Goal: Task Accomplishment & Management: Manage account settings

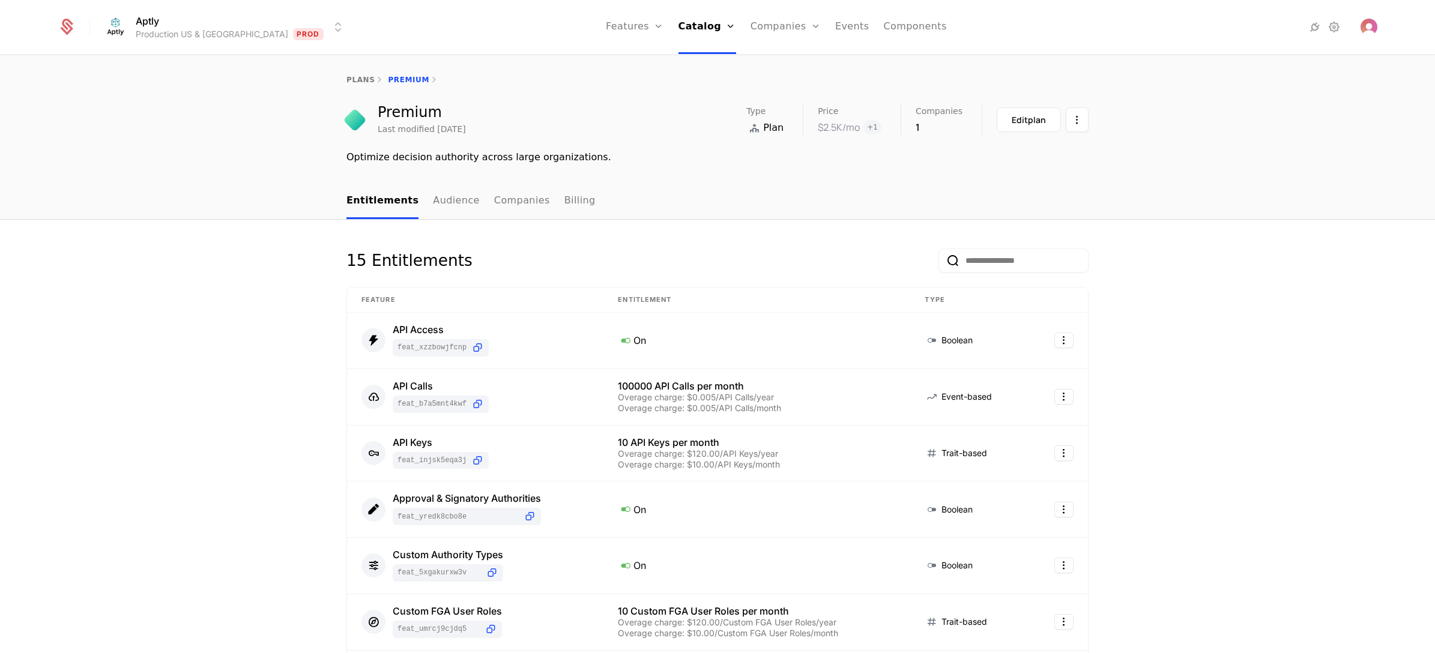
click at [1376, 24] on div "Aptly Production US & EU Prod Features Features Flags Catalog Plans Add Ons Cre…" at bounding box center [717, 27] width 1349 height 54
click at [1376, 24] on img "Open user button" at bounding box center [1368, 27] width 17 height 17
drag, startPoint x: 1265, startPoint y: 232, endPoint x: 1298, endPoint y: 93, distance: 142.5
click at [1333, 30] on icon at bounding box center [1334, 27] width 14 height 14
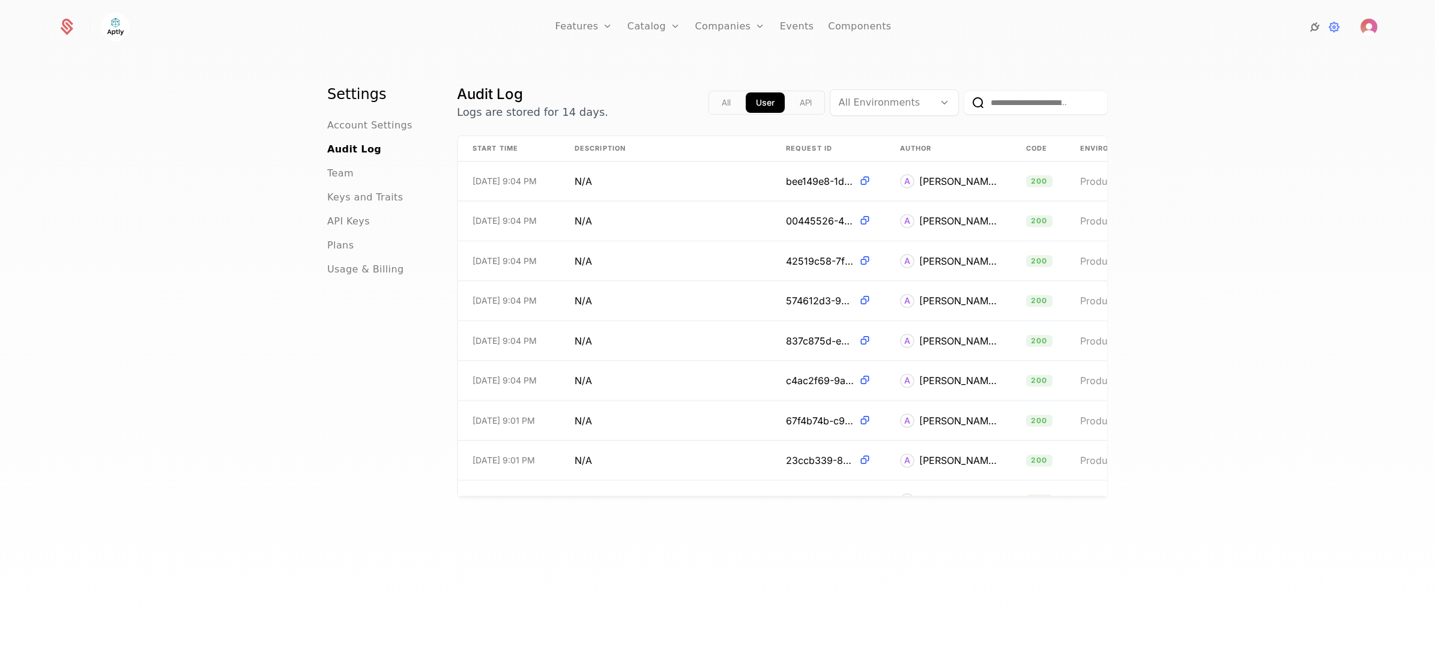
click at [1316, 30] on icon at bounding box center [1314, 27] width 14 height 14
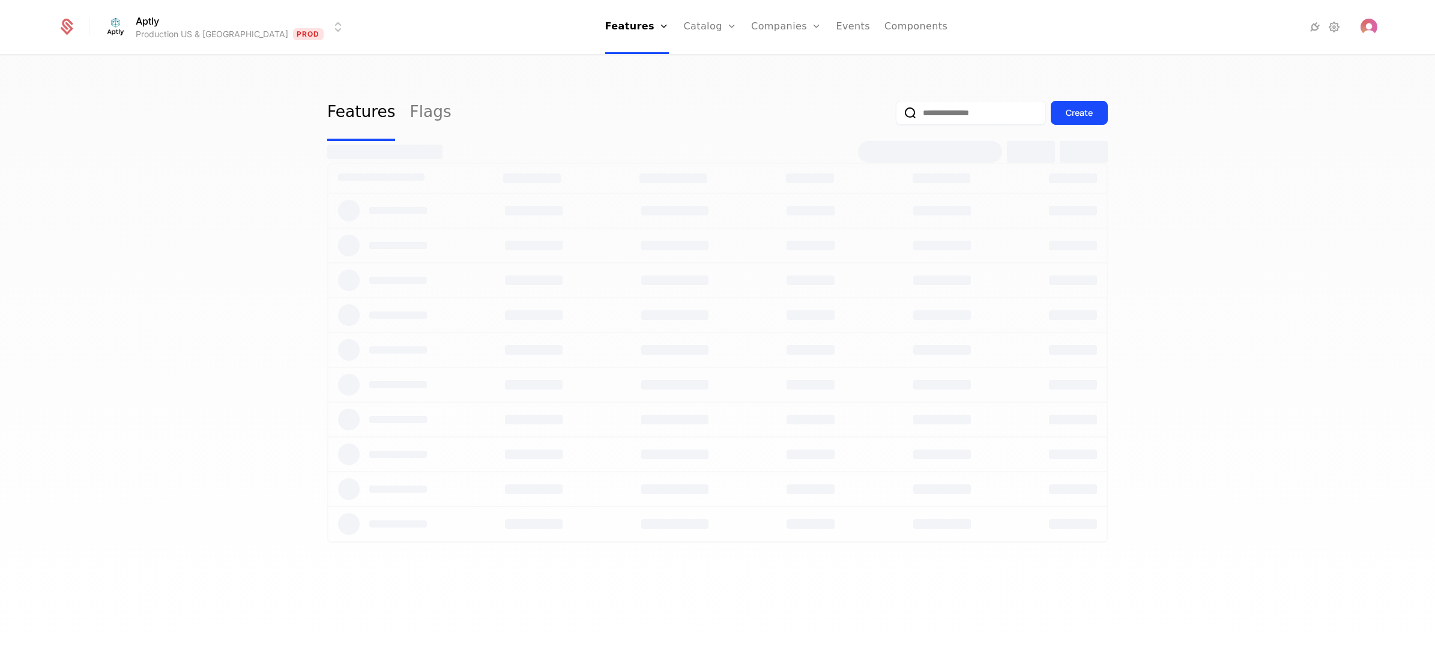
select select "**"
